Goal: Task Accomplishment & Management: Manage account settings

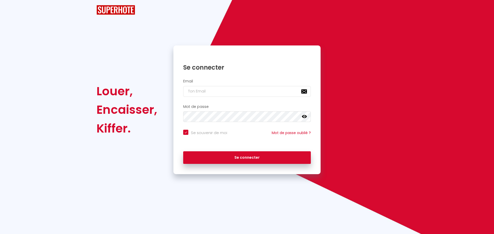
checkbox input "true"
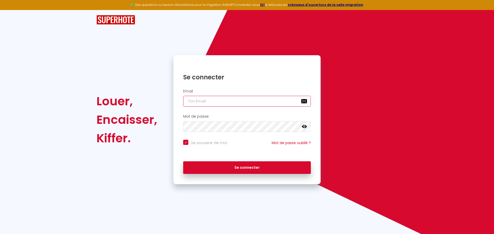
type input "[PERSON_NAME][EMAIL_ADDRESS][DOMAIN_NAME]"
checkbox input "true"
click at [232, 100] on input "[PERSON_NAME][EMAIL_ADDRESS][DOMAIN_NAME]" at bounding box center [247, 101] width 128 height 11
type input "[PERSON_NAME].laetitia@neuf.f"
checkbox input "true"
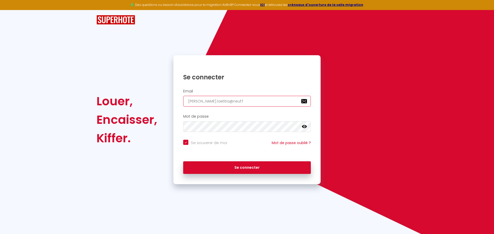
type input "[PERSON_NAME][EMAIL_ADDRESS]."
checkbox input "true"
type input "[PERSON_NAME][EMAIL_ADDRESS]"
checkbox input "true"
type input "[PERSON_NAME].laetitia@neu"
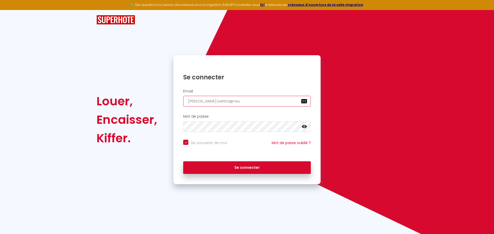
checkbox input "true"
type input "[PERSON_NAME].laetitia@ne"
checkbox input "true"
type input "[PERSON_NAME].laetitia@n"
checkbox input "true"
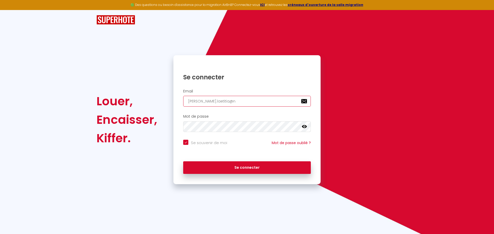
type input "[PERSON_NAME].laetitia@"
checkbox input "true"
type input "[PERSON_NAME].laetitia"
checkbox input "true"
type input "[PERSON_NAME].laetiti"
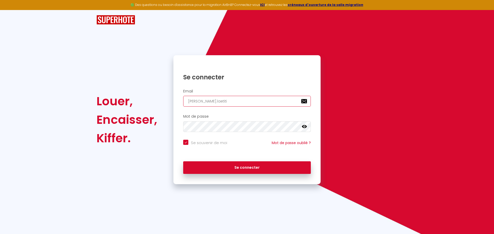
checkbox input "true"
type input "[PERSON_NAME].laetit"
checkbox input "true"
type input "[PERSON_NAME].laeti"
checkbox input "true"
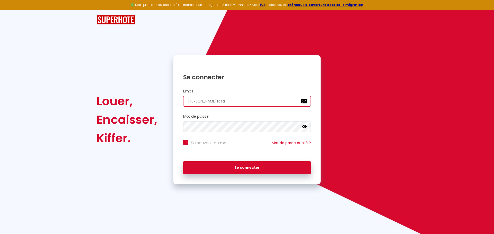
type input "[PERSON_NAME].laet"
checkbox input "true"
type input "[PERSON_NAME].l"
checkbox input "true"
type input "[PERSON_NAME]."
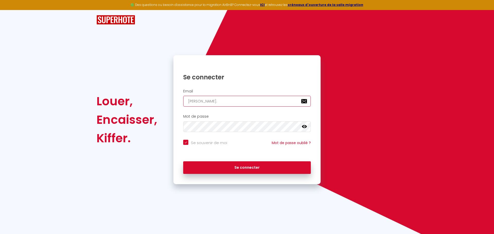
checkbox input "true"
type input "[PERSON_NAME]"
checkbox input "true"
type input "foucaul"
checkbox input "true"
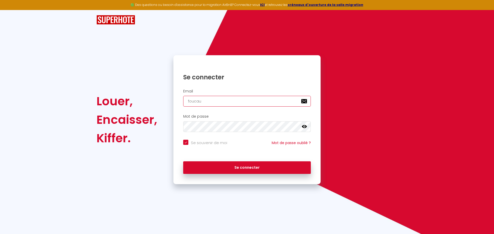
type input "fouca"
checkbox input "true"
type input "fouc"
checkbox input "true"
type input "fou"
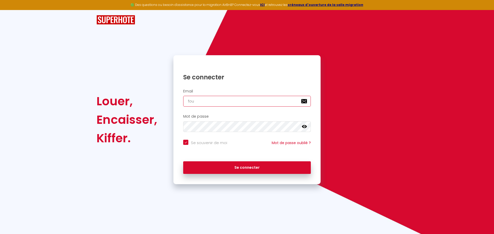
checkbox input "true"
type input "fo"
checkbox input "true"
type input "f"
checkbox input "true"
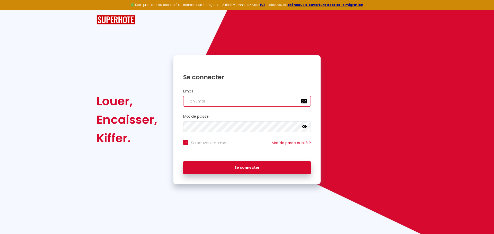
checkbox input "true"
type input "k"
checkbox input "true"
type input "ka"
checkbox input "true"
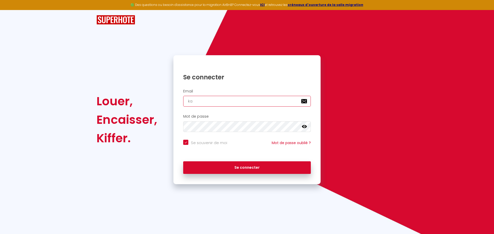
type input "kar"
checkbox input "true"
type input "[PERSON_NAME]"
checkbox input "true"
type input "[PERSON_NAME]"
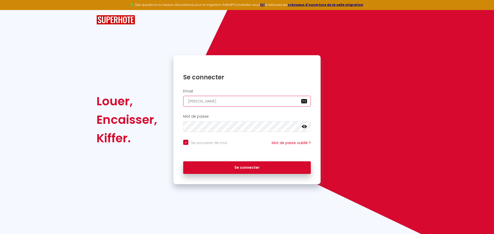
checkbox input "true"
type input "karine"
checkbox input "true"
type input "karine."
checkbox input "true"
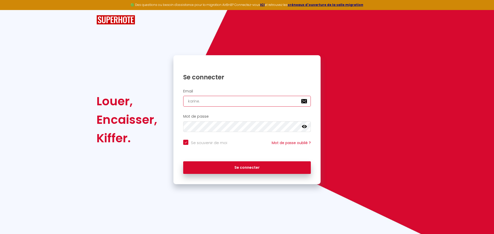
type input "karine.l"
checkbox input "true"
type input "karine.lo"
checkbox input "true"
type input "karine.[PERSON_NAME]"
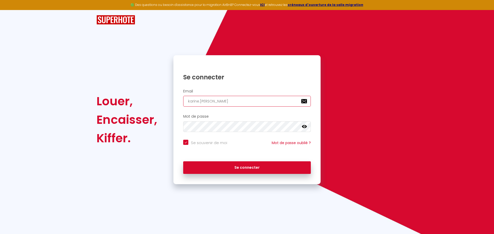
checkbox input "true"
type input "karine.loun"
checkbox input "true"
type input "karine.louna"
checkbox input "true"
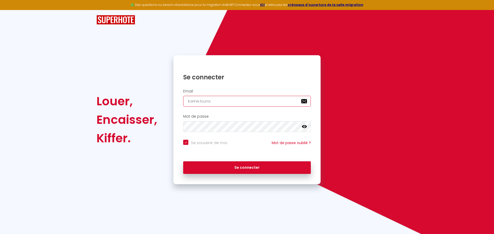
type input "karine.louna6"
checkbox input "true"
type input "karine.louna62"
checkbox input "true"
type input "karine.louna622"
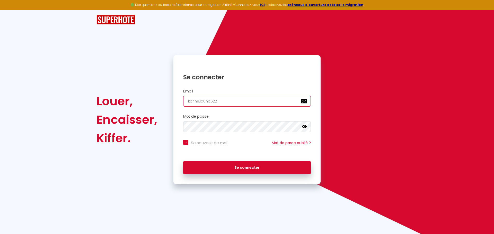
checkbox input "true"
type input "karine.louna6226"
checkbox input "true"
type input "karine.louna62260"
checkbox input "true"
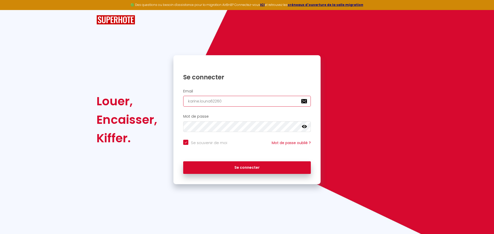
type input "karine.louna62260@"
checkbox input "true"
type input "karine.louna62260@g"
checkbox input "true"
type input "karine.louna62260@gm"
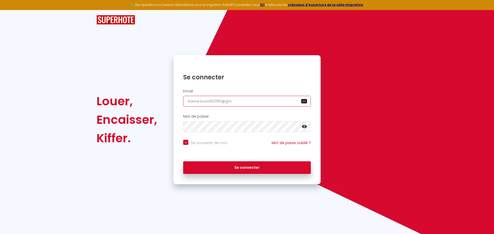
checkbox input "true"
type input "karine.louna62260@gma"
checkbox input "true"
type input "karine.louna62260@gmai"
checkbox input "true"
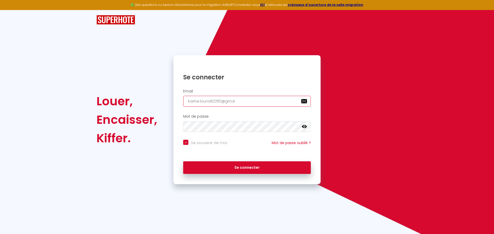
type input "[EMAIL_ADDRESS]"
checkbox input "true"
type input "[EMAIL_ADDRESS]."
checkbox input "true"
type input "karine.louna62260@gmail.c"
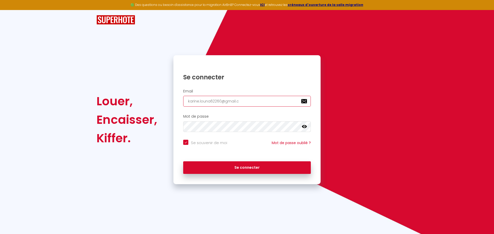
checkbox input "true"
type input "[EMAIL_ADDRESS][DOMAIN_NAME]"
checkbox input "true"
type input "[EMAIL_ADDRESS][DOMAIN_NAME]"
checkbox input "true"
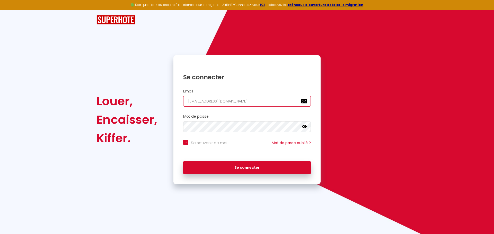
type input "[EMAIL_ADDRESS][DOMAIN_NAME]"
click at [304, 129] on icon at bounding box center [304, 126] width 5 height 5
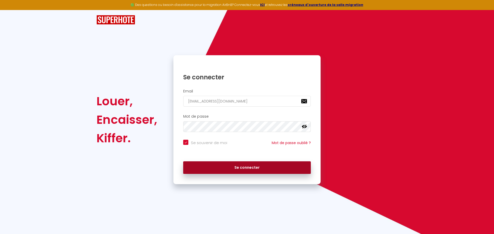
click at [247, 166] on button "Se connecter" at bounding box center [247, 168] width 128 height 13
checkbox input "true"
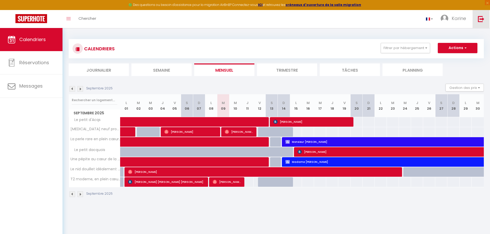
click at [481, 17] on img at bounding box center [481, 19] width 6 height 6
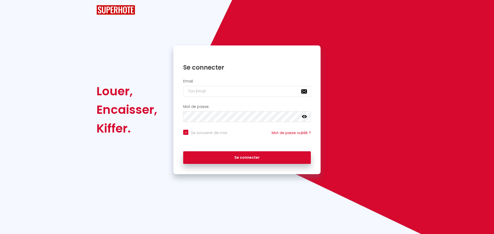
checkbox input "true"
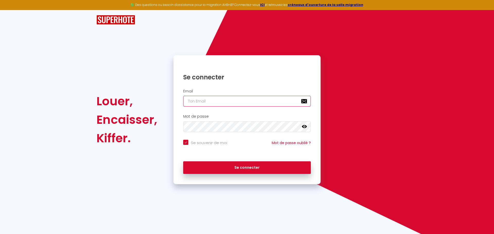
type input "[EMAIL_ADDRESS][DOMAIN_NAME]"
checkbox input "true"
